Goal: Task Accomplishment & Management: Manage account settings

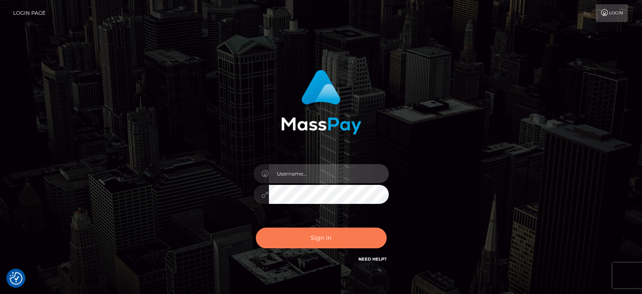
type input "kristy.ai"
click at [344, 234] on button "Sign in" at bounding box center [321, 237] width 131 height 21
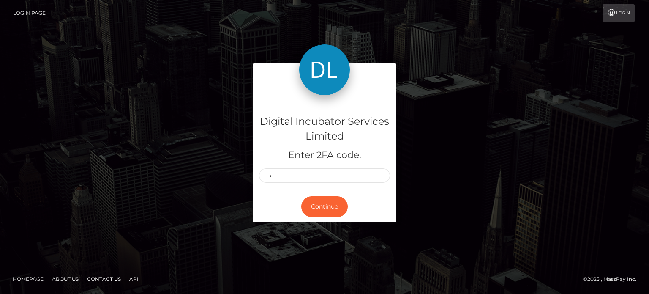
type input "3"
type input "8"
type input "5"
type input "6"
type input "1"
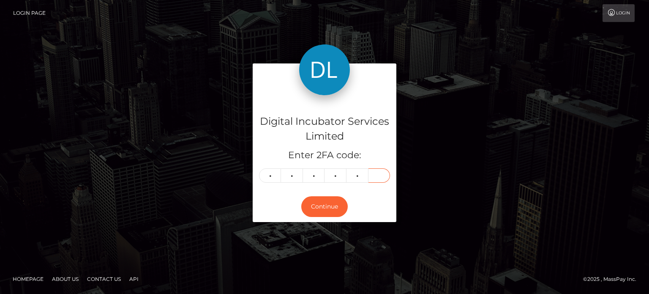
type input "1"
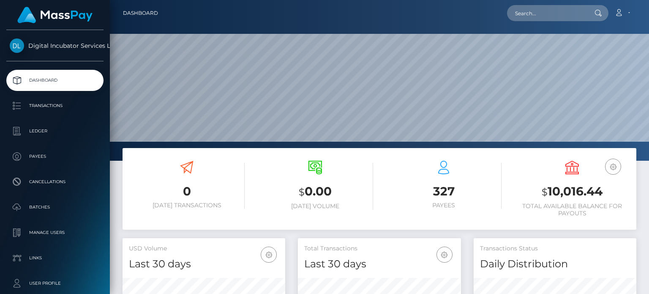
scroll to position [150, 162]
